Goal: Communication & Community: Ask a question

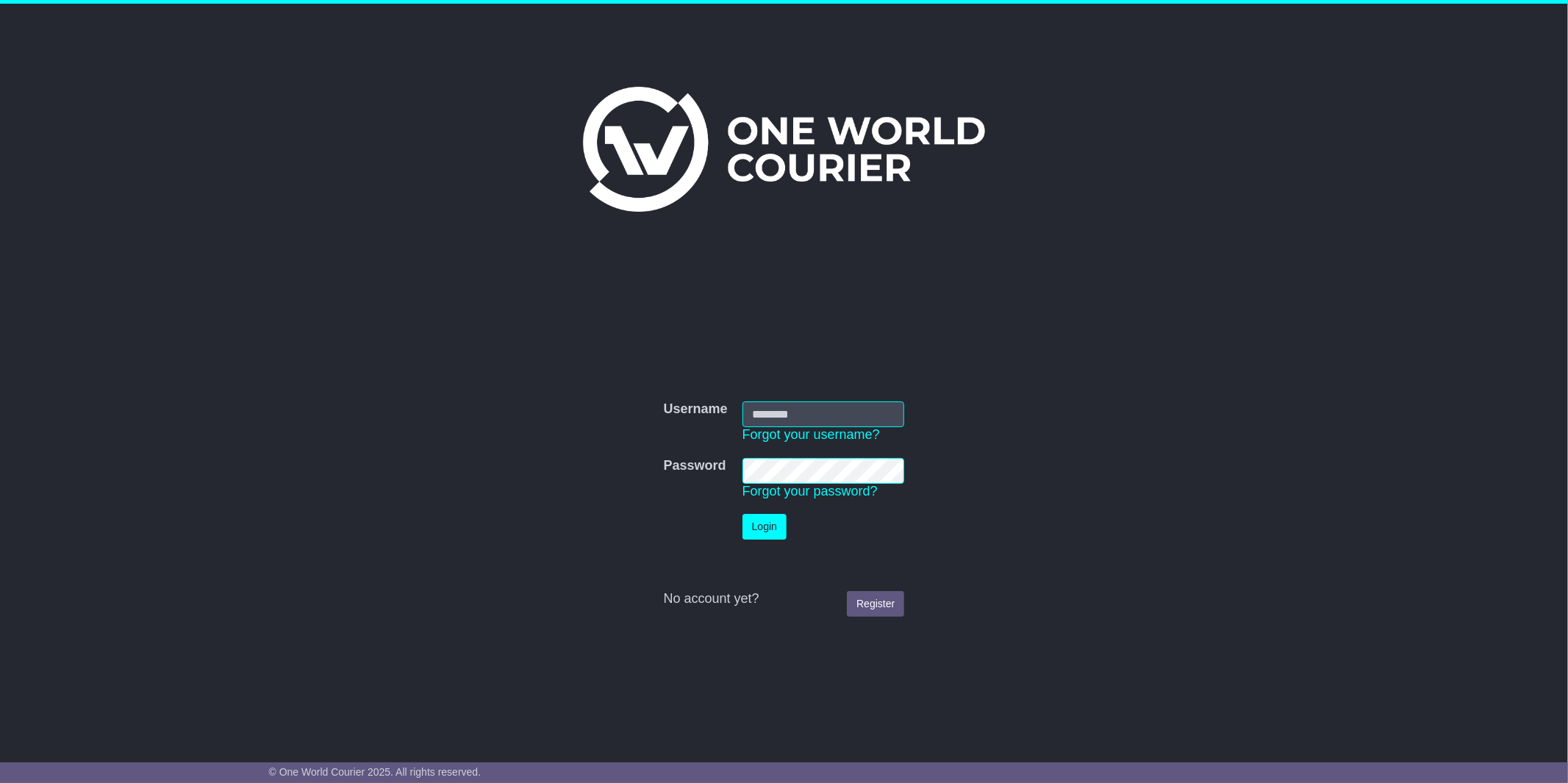
type input "*******"
click at [726, 532] on td at bounding box center [696, 527] width 79 height 41
click at [744, 529] on button "Login" at bounding box center [765, 527] width 44 height 26
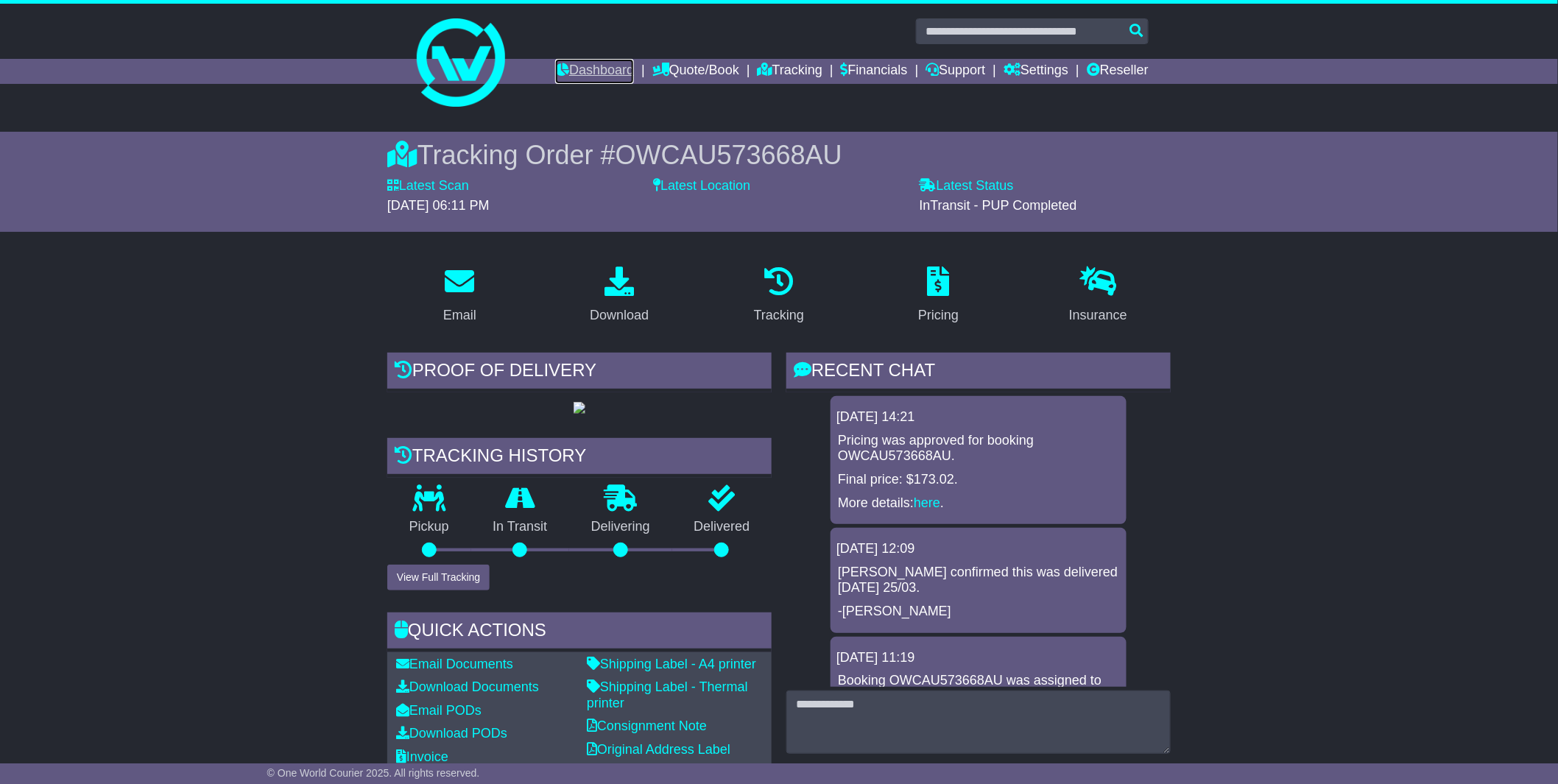
click at [578, 72] on link "Dashboard" at bounding box center [594, 71] width 79 height 25
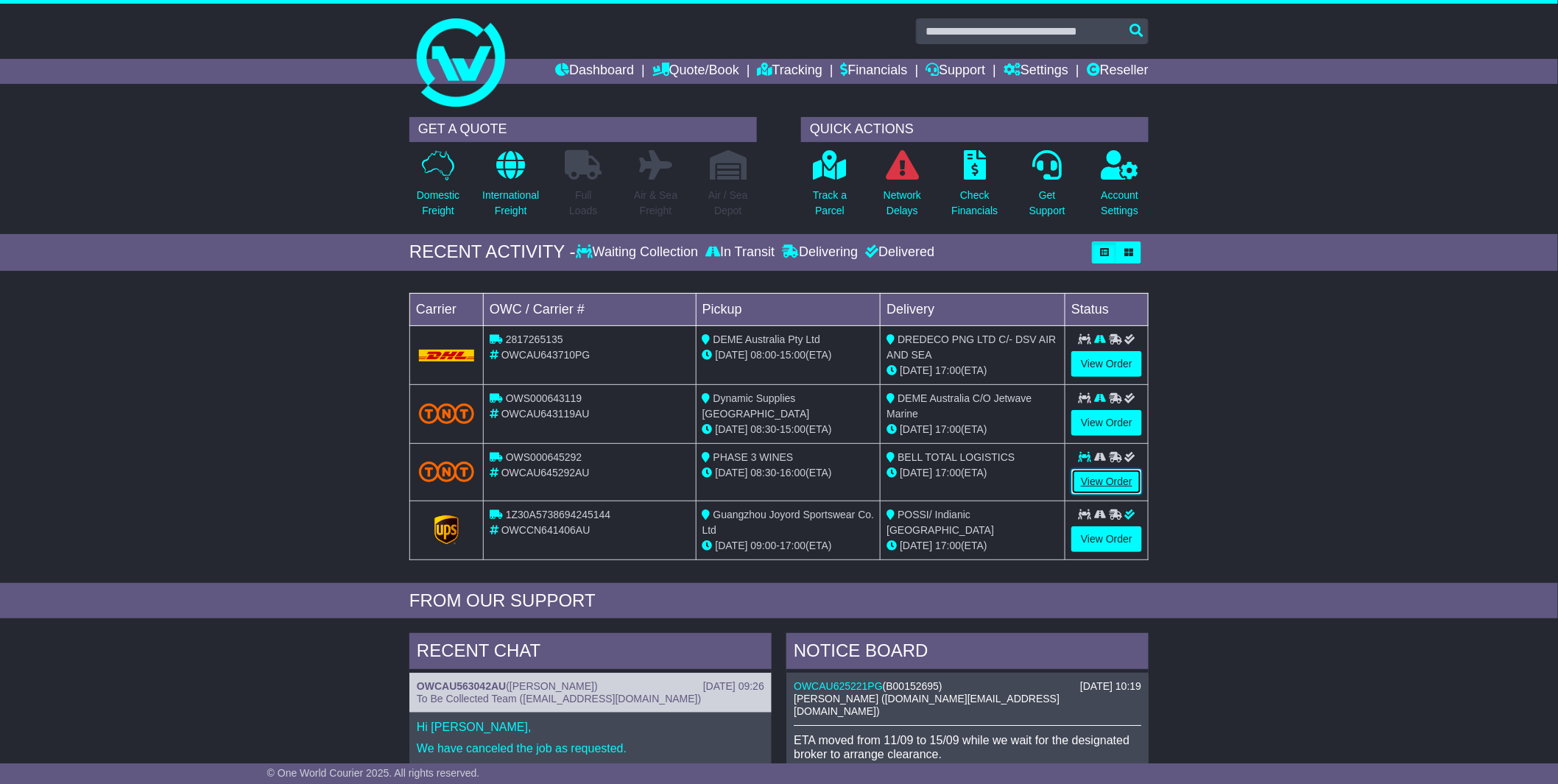
click at [1094, 489] on link "View Order" at bounding box center [1106, 482] width 71 height 26
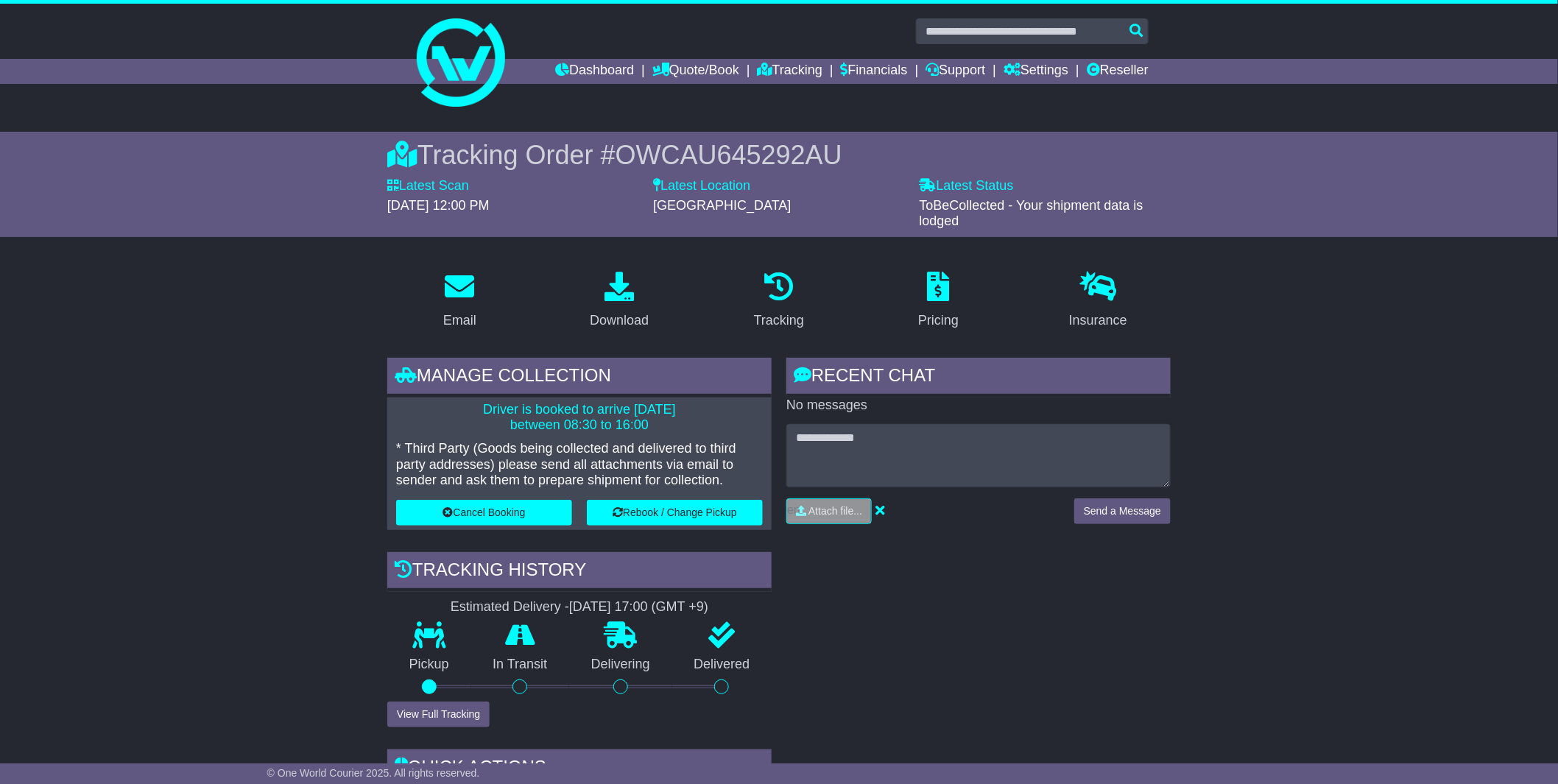
drag, startPoint x: 495, startPoint y: 423, endPoint x: 732, endPoint y: 476, distance: 242.9
click at [732, 476] on div "Driver is booked to arrive 12 Sep 2025 between 08:30 to 16:00 * Third Party (Go…" at bounding box center [579, 463] width 384 height 132
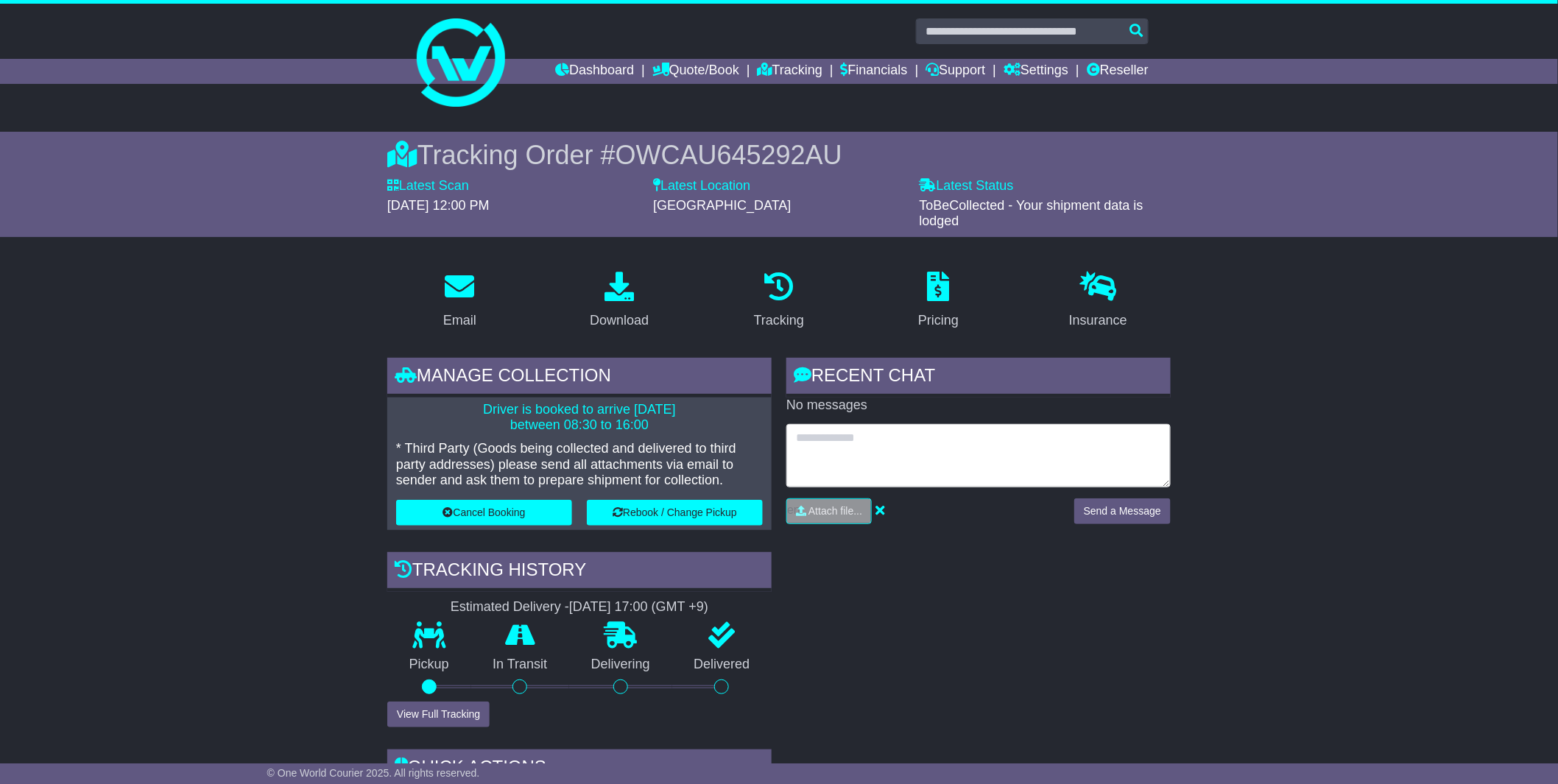
click at [844, 449] on textarea at bounding box center [978, 455] width 384 height 63
click at [888, 450] on textarea at bounding box center [978, 455] width 384 height 63
type textarea "**********"
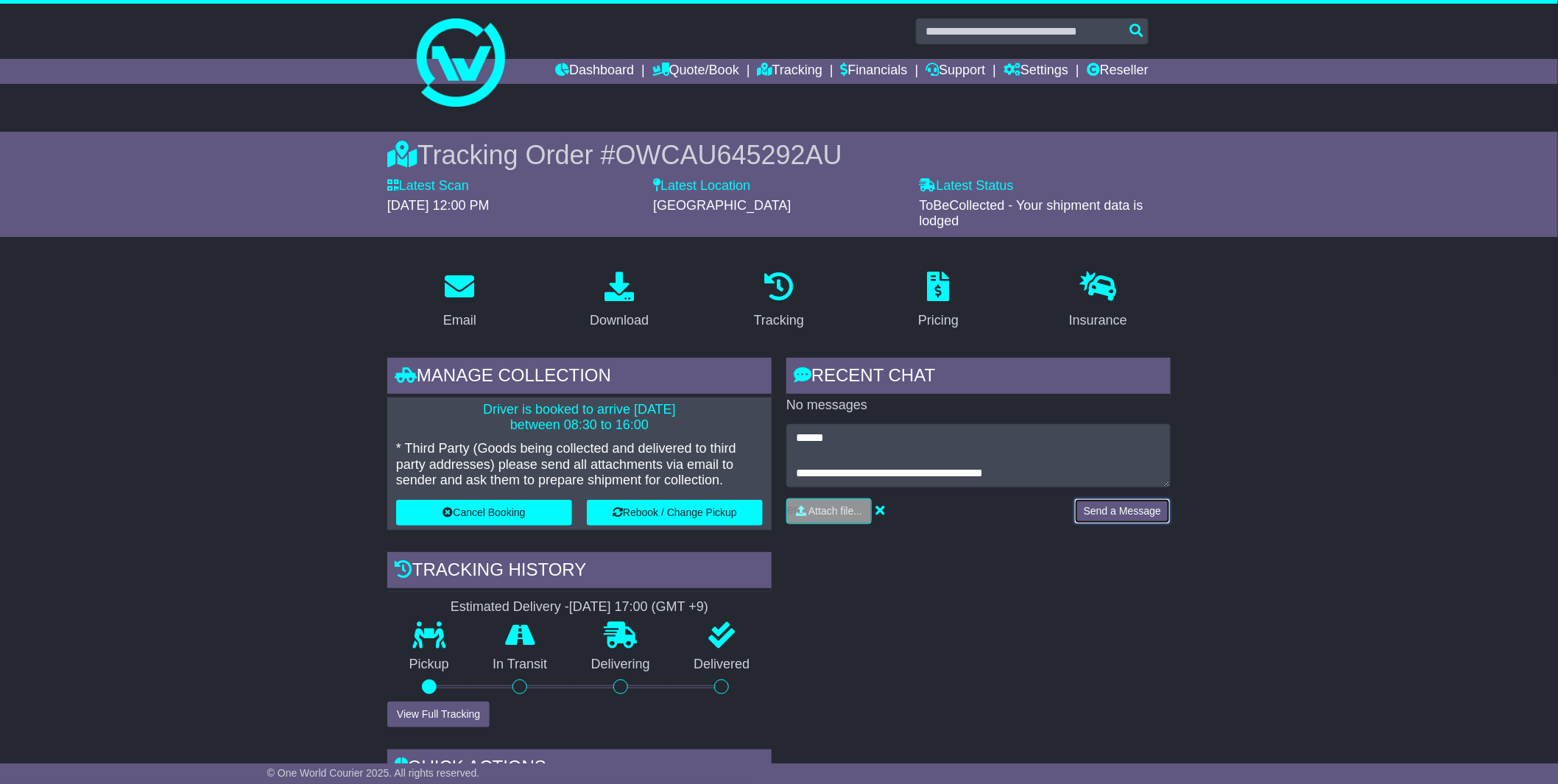
click at [1130, 503] on button "Send a Message" at bounding box center [1122, 511] width 97 height 26
